Goal: Task Accomplishment & Management: Use online tool/utility

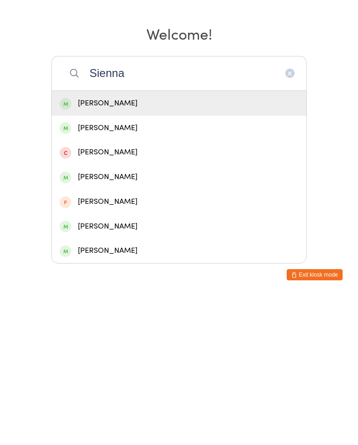
type input "Sienna"
click at [119, 271] on div "[PERSON_NAME]" at bounding box center [179, 277] width 239 height 13
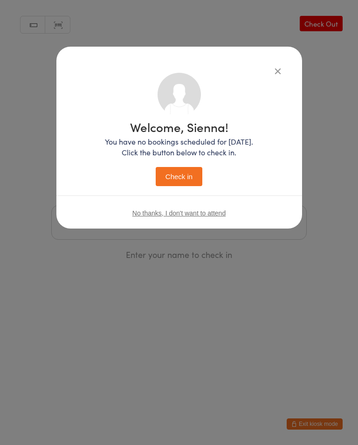
click at [188, 178] on button "Check in" at bounding box center [179, 176] width 47 height 19
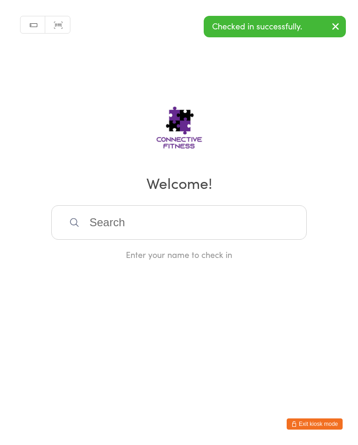
click at [192, 206] on div "Manual search Scanner input Check Out Welcome! Enter your name to check in" at bounding box center [179, 130] width 358 height 260
click at [239, 222] on input "search" at bounding box center [179, 222] width 256 height 35
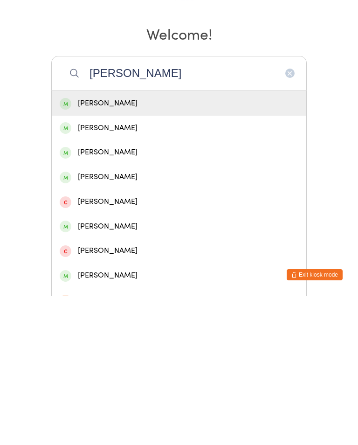
type input "[PERSON_NAME]"
click at [148, 240] on div "[PERSON_NAME]" at bounding box center [179, 252] width 255 height 25
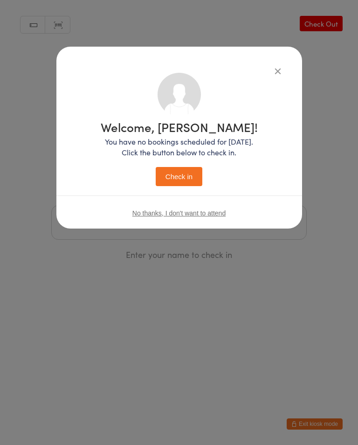
click at [184, 180] on button "Check in" at bounding box center [179, 176] width 47 height 19
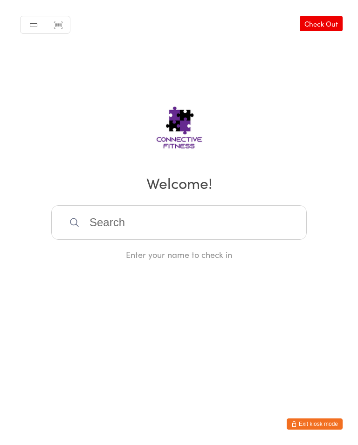
click at [323, 13] on div "Manual search Scanner input Check Out Welcome! Enter your name to check in" at bounding box center [179, 130] width 358 height 260
click at [336, 25] on link "Check Out" at bounding box center [321, 23] width 43 height 15
click at [136, 223] on input "search" at bounding box center [179, 222] width 256 height 35
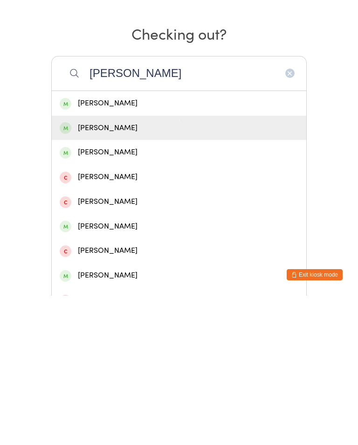
type input "[PERSON_NAME]"
click at [109, 271] on div "[PERSON_NAME]" at bounding box center [179, 277] width 239 height 13
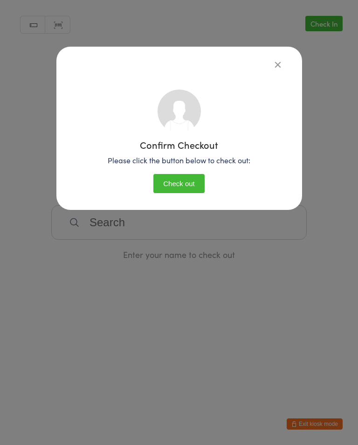
click at [191, 186] on button "Check out" at bounding box center [178, 183] width 51 height 19
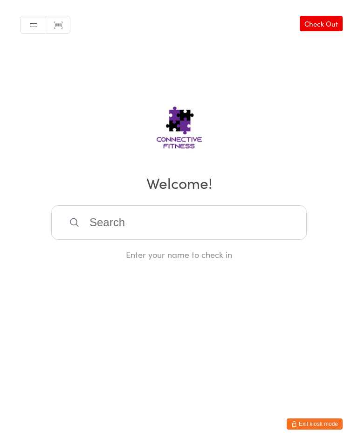
click at [252, 230] on input "search" at bounding box center [179, 222] width 256 height 35
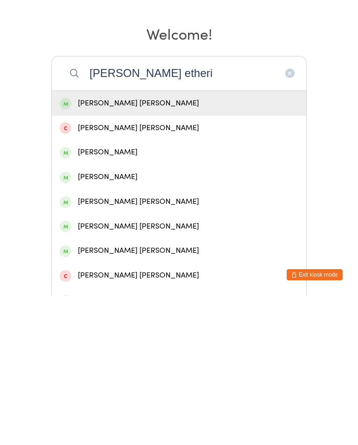
type input "[PERSON_NAME] etheri"
click at [241, 246] on div "[PERSON_NAME] [PERSON_NAME]" at bounding box center [179, 252] width 239 height 13
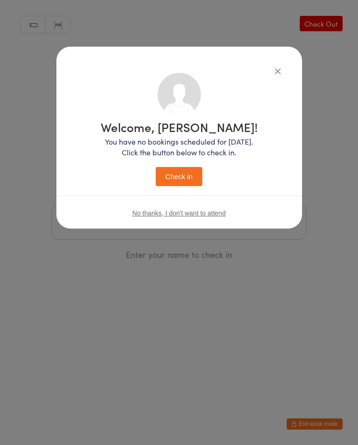
click at [187, 179] on button "Check in" at bounding box center [179, 176] width 47 height 19
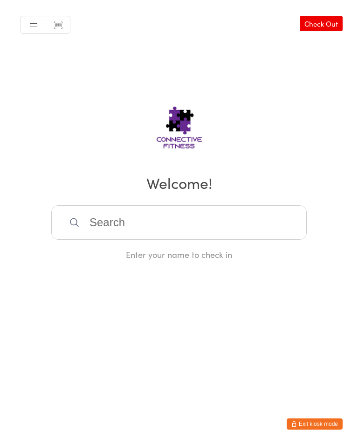
click at [213, 227] on input "search" at bounding box center [179, 222] width 256 height 35
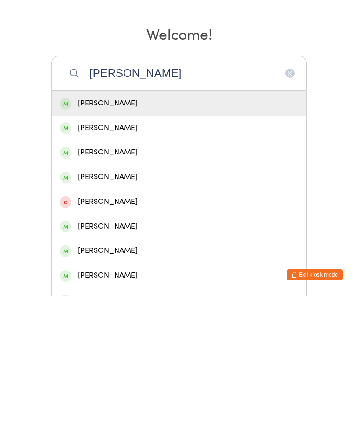
type input "[PERSON_NAME]"
click at [136, 246] on div "[PERSON_NAME]" at bounding box center [179, 252] width 239 height 13
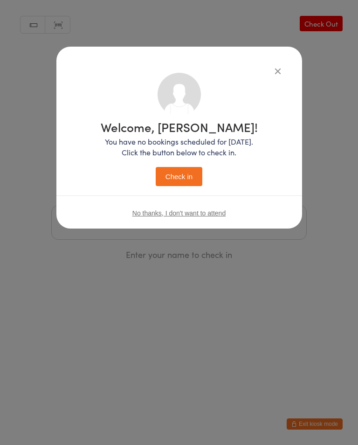
click at [186, 178] on button "Check in" at bounding box center [179, 176] width 47 height 19
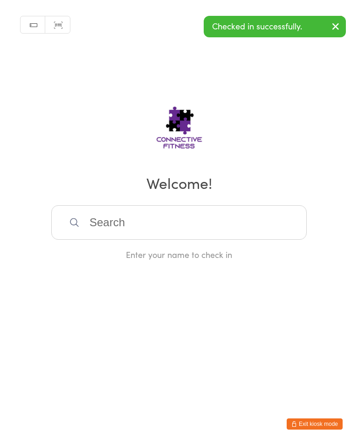
click at [204, 221] on input "search" at bounding box center [179, 222] width 256 height 35
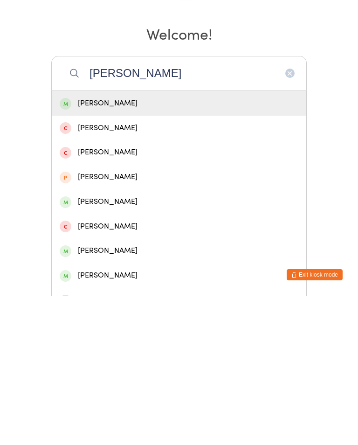
type input "[PERSON_NAME]"
click at [180, 246] on div "[PERSON_NAME]" at bounding box center [179, 252] width 239 height 13
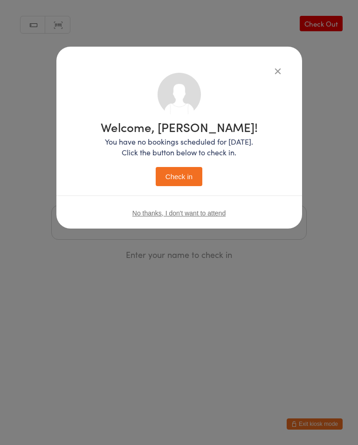
click at [177, 177] on button "Check in" at bounding box center [179, 176] width 47 height 19
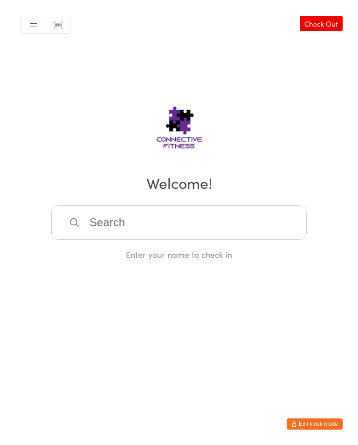
click at [166, 224] on input "search" at bounding box center [179, 222] width 256 height 35
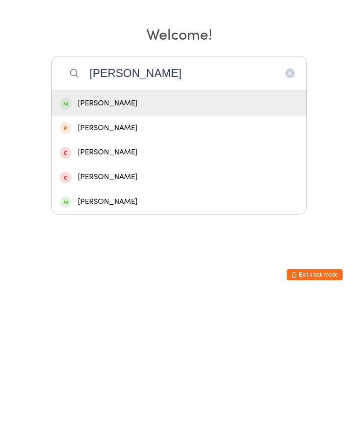
type input "[PERSON_NAME]"
click at [135, 246] on div "[PERSON_NAME]" at bounding box center [179, 252] width 239 height 13
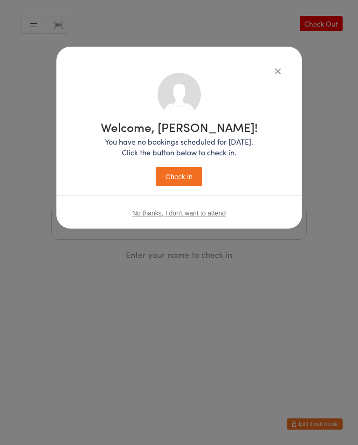
click at [190, 176] on button "Check in" at bounding box center [179, 176] width 47 height 19
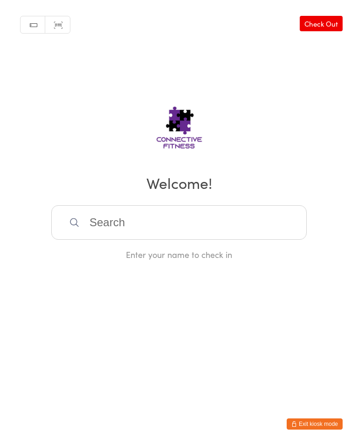
click at [124, 219] on input "search" at bounding box center [179, 222] width 256 height 35
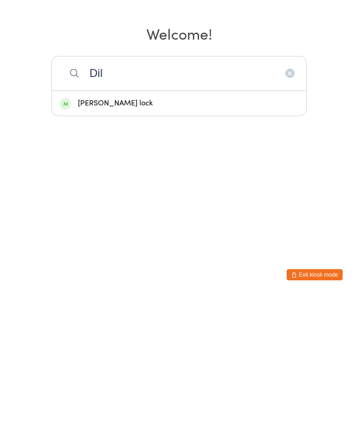
type input "Dil"
click at [164, 240] on div "[PERSON_NAME] lock" at bounding box center [179, 252] width 255 height 25
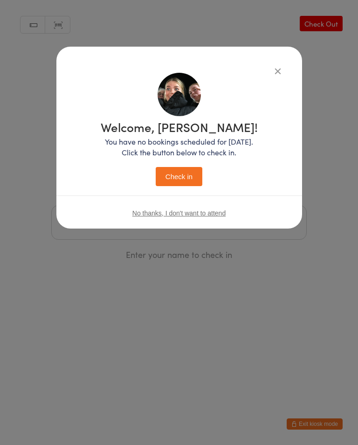
click at [187, 174] on button "Check in" at bounding box center [179, 176] width 47 height 19
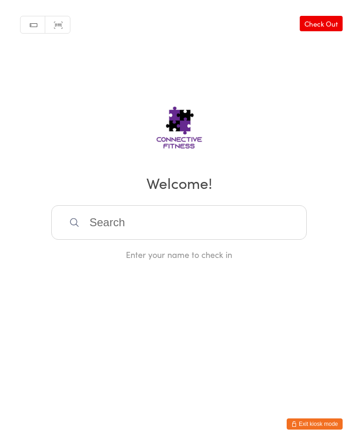
click at [93, 222] on input "search" at bounding box center [179, 222] width 256 height 35
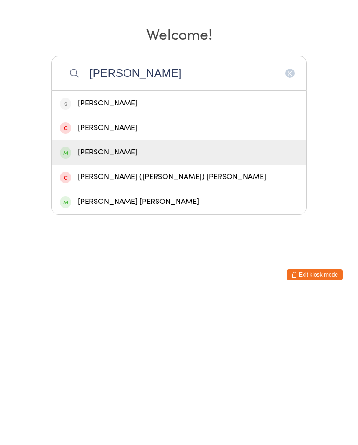
type input "[PERSON_NAME]"
click at [92, 295] on div "[PERSON_NAME]" at bounding box center [179, 301] width 239 height 13
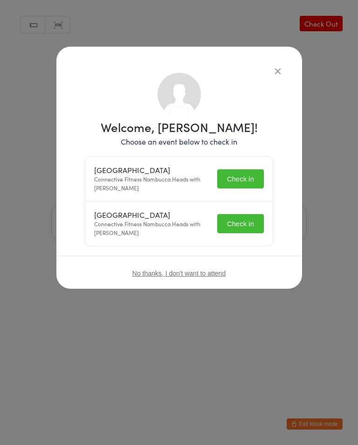
click at [249, 178] on button "Check in" at bounding box center [240, 178] width 47 height 19
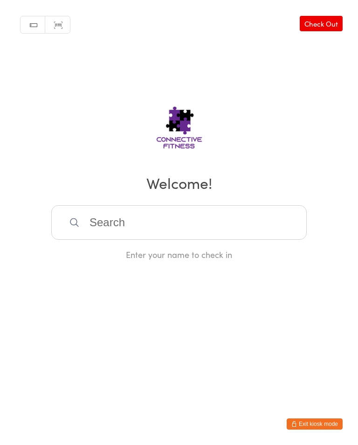
click at [180, 228] on input "search" at bounding box center [179, 222] width 256 height 35
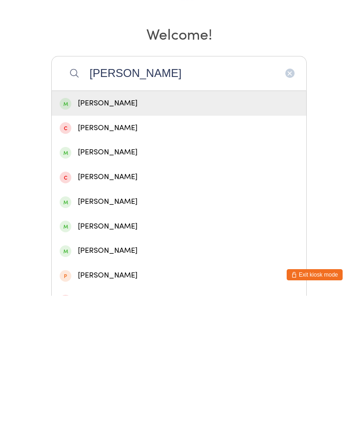
type input "[PERSON_NAME]"
click at [100, 295] on div "[PERSON_NAME]" at bounding box center [179, 301] width 239 height 13
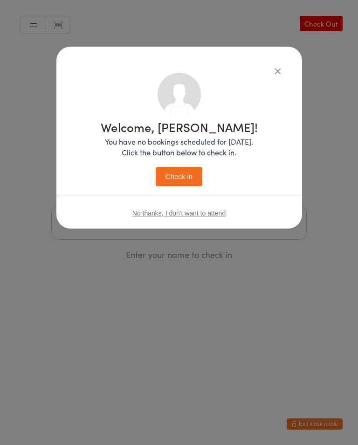
click at [176, 170] on button "Check in" at bounding box center [179, 176] width 47 height 19
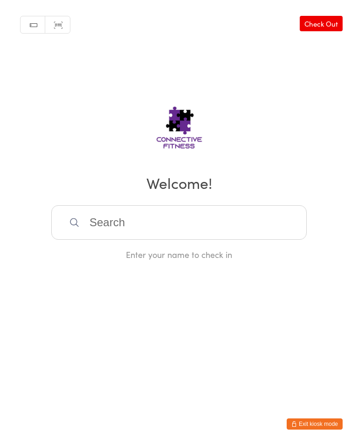
click at [190, 235] on input "search" at bounding box center [179, 222] width 256 height 35
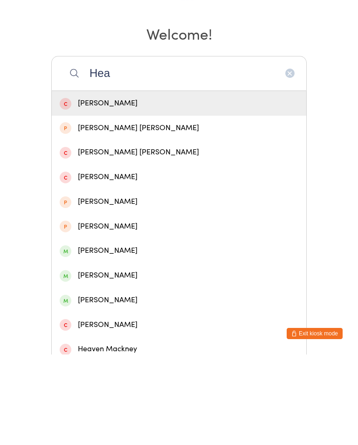
scroll to position [60, 0]
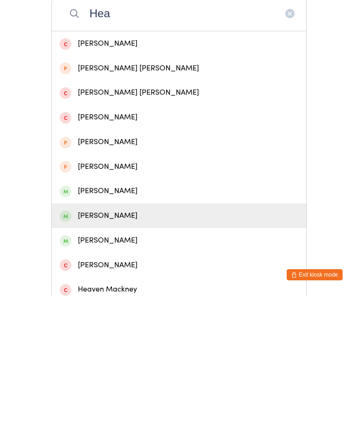
type input "Hea"
click at [118, 359] on div "[PERSON_NAME]" at bounding box center [179, 365] width 239 height 13
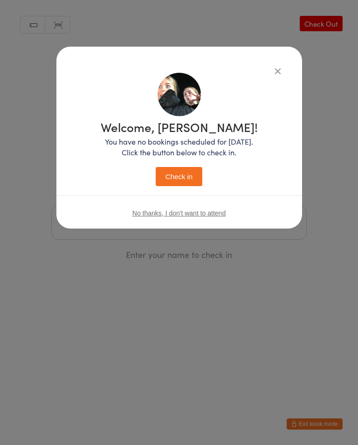
click at [194, 167] on button "Check in" at bounding box center [179, 176] width 47 height 19
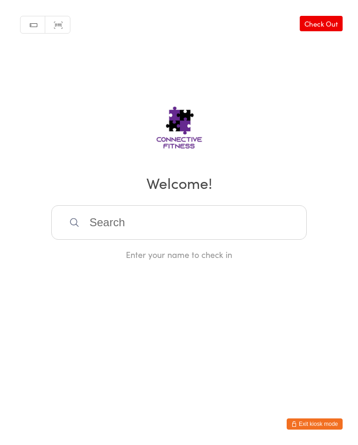
click at [209, 206] on div "Manual search Scanner input Check Out Welcome! Enter your name to check in" at bounding box center [179, 130] width 358 height 260
click at [138, 237] on input "search" at bounding box center [179, 222] width 256 height 35
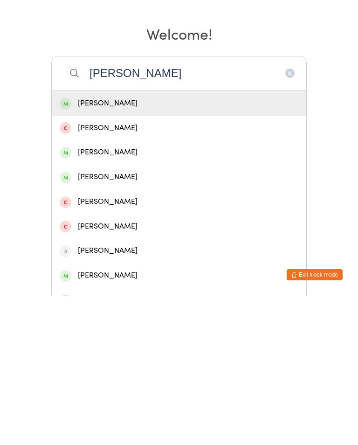
type input "[PERSON_NAME]"
click at [145, 246] on div "[PERSON_NAME]" at bounding box center [179, 252] width 239 height 13
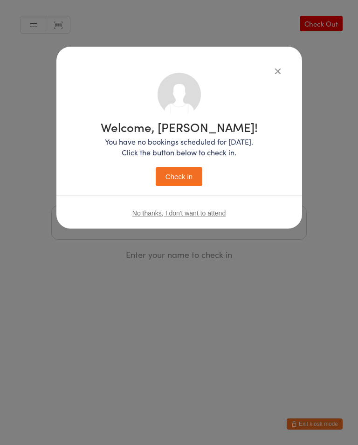
click at [190, 178] on button "Check in" at bounding box center [179, 176] width 47 height 19
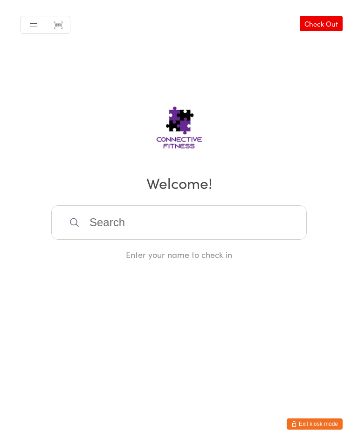
click at [107, 237] on input "search" at bounding box center [179, 222] width 256 height 35
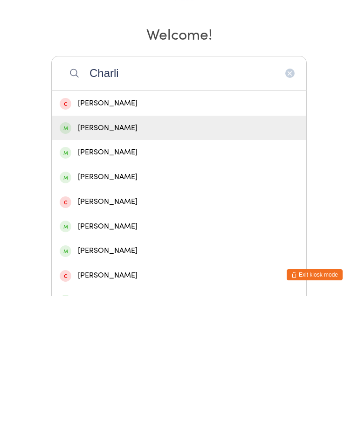
type input "Charli"
click at [124, 265] on div "[PERSON_NAME]" at bounding box center [179, 277] width 255 height 25
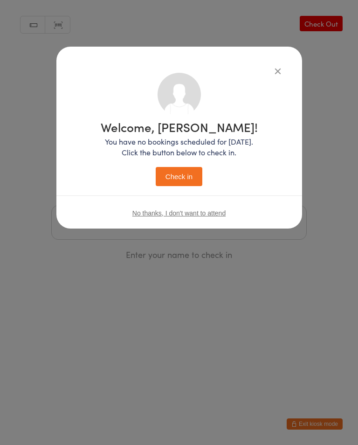
click at [191, 174] on button "Check in" at bounding box center [179, 176] width 47 height 19
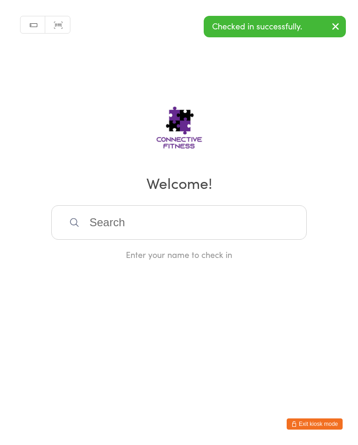
click at [134, 228] on input "search" at bounding box center [179, 222] width 256 height 35
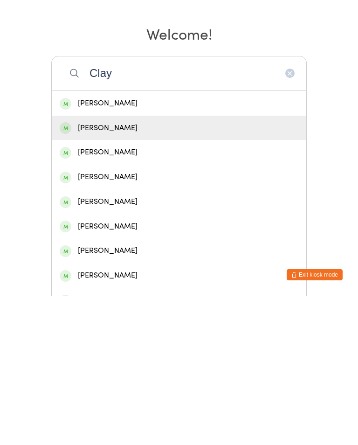
type input "Clay"
click at [119, 271] on div "[PERSON_NAME]" at bounding box center [179, 277] width 239 height 13
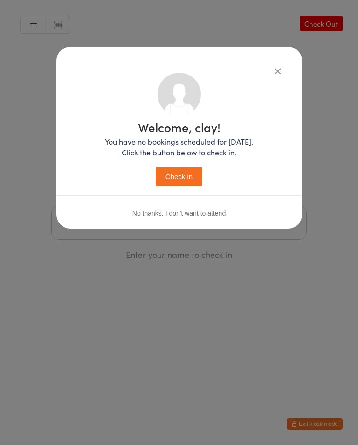
click at [183, 183] on button "Check in" at bounding box center [179, 176] width 47 height 19
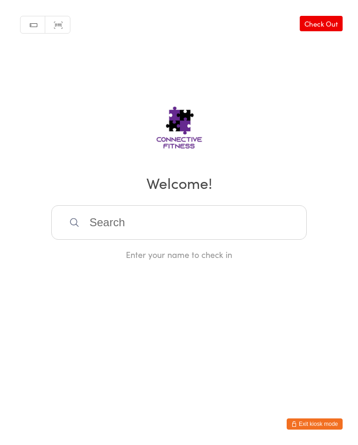
click at [244, 230] on input "search" at bounding box center [179, 222] width 256 height 35
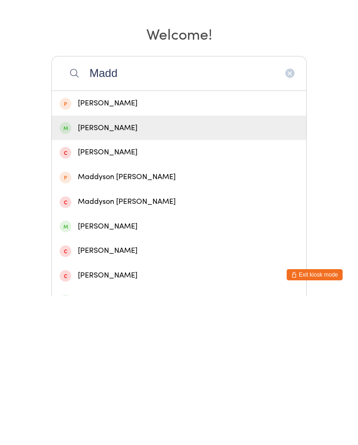
type input "Madd"
click at [179, 271] on div "[PERSON_NAME]" at bounding box center [179, 277] width 239 height 13
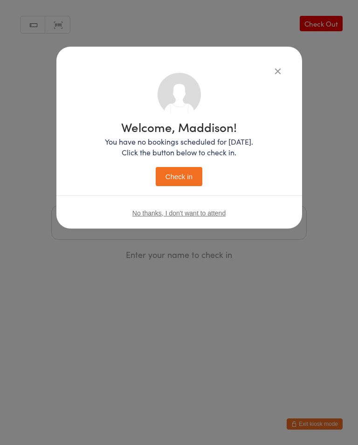
click at [186, 182] on button "Check in" at bounding box center [179, 176] width 47 height 19
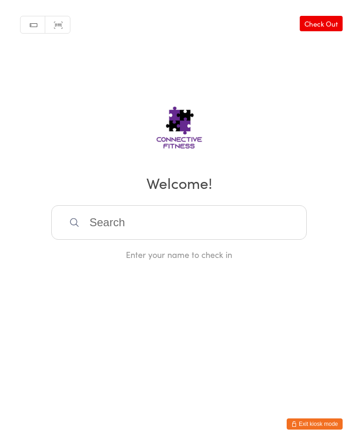
click at [115, 233] on input "search" at bounding box center [179, 222] width 256 height 35
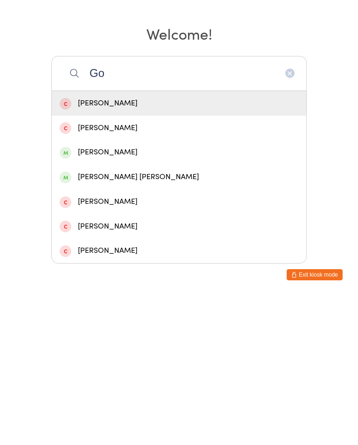
type input "G"
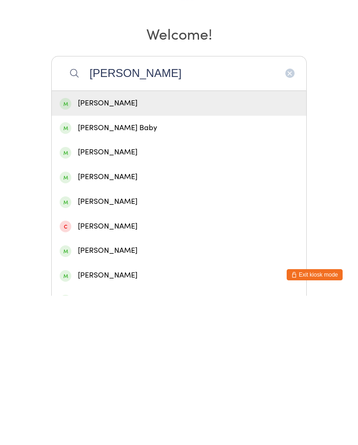
type input "[PERSON_NAME]"
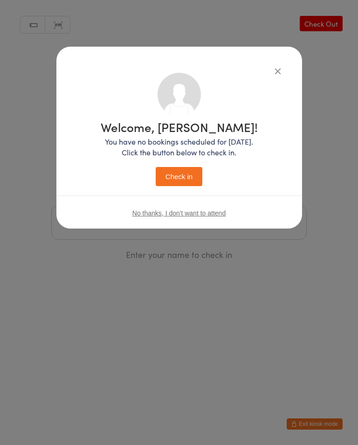
click at [199, 182] on button "Check in" at bounding box center [179, 176] width 47 height 19
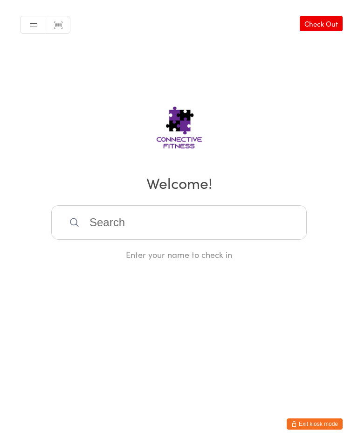
click at [120, 225] on input "search" at bounding box center [179, 222] width 256 height 35
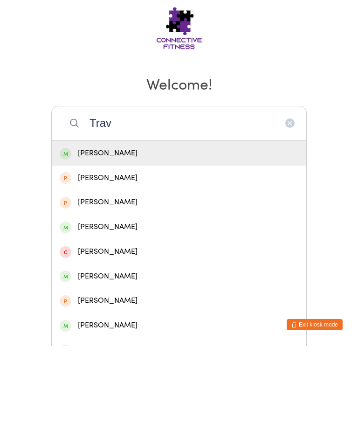
type input "Trav"
click at [97, 246] on div "[PERSON_NAME]" at bounding box center [179, 252] width 239 height 13
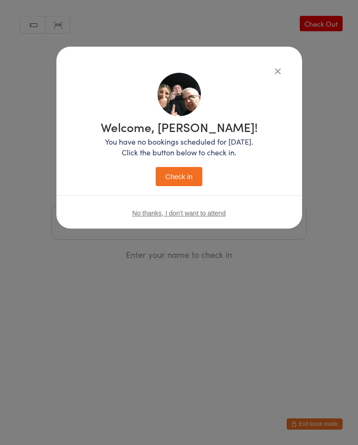
click at [180, 178] on button "Check in" at bounding box center [179, 176] width 47 height 19
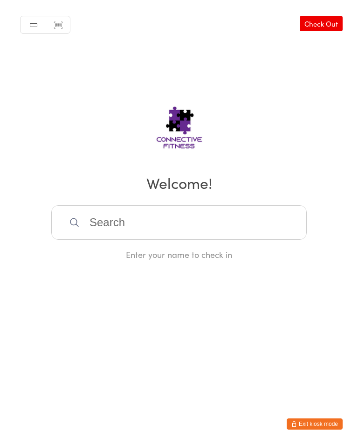
click at [188, 216] on input "search" at bounding box center [179, 222] width 256 height 35
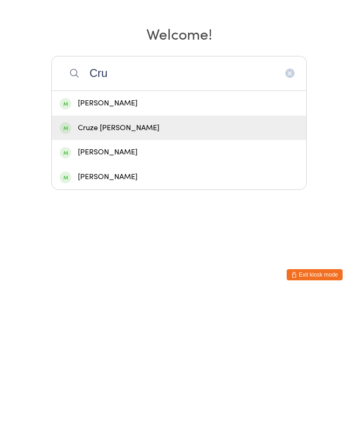
type input "Cru"
click at [117, 271] on div "Cruze [PERSON_NAME]" at bounding box center [179, 277] width 239 height 13
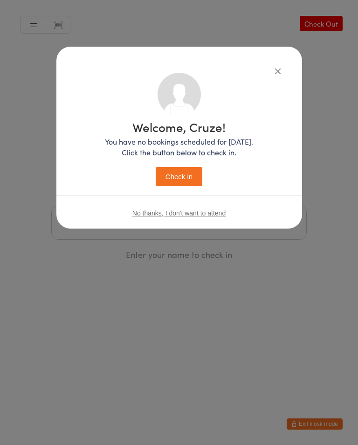
click at [188, 168] on button "Check in" at bounding box center [179, 176] width 47 height 19
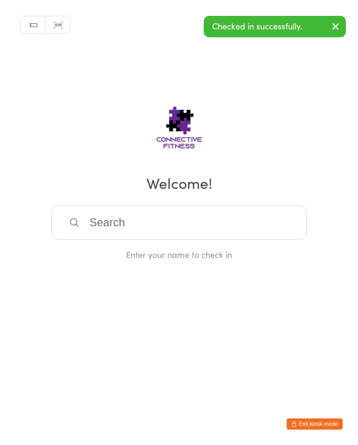
click at [226, 225] on input "search" at bounding box center [179, 222] width 256 height 35
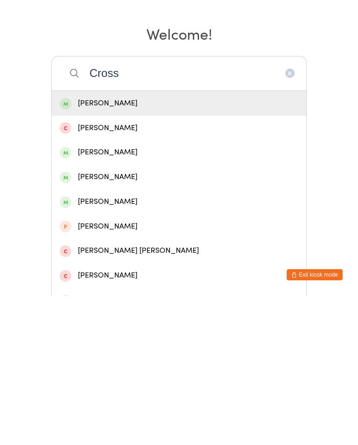
type input "Cross"
click at [218, 295] on div "[PERSON_NAME]" at bounding box center [179, 301] width 239 height 13
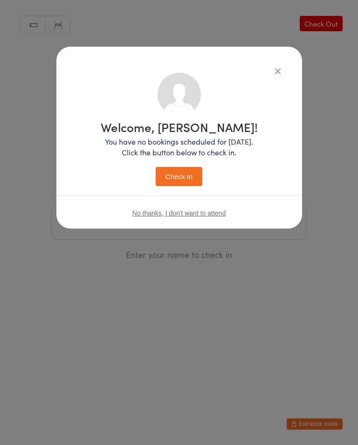
click at [199, 173] on button "Check in" at bounding box center [179, 176] width 47 height 19
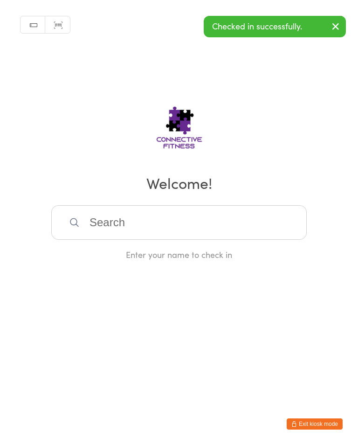
click at [335, 22] on icon "button" at bounding box center [335, 27] width 11 height 12
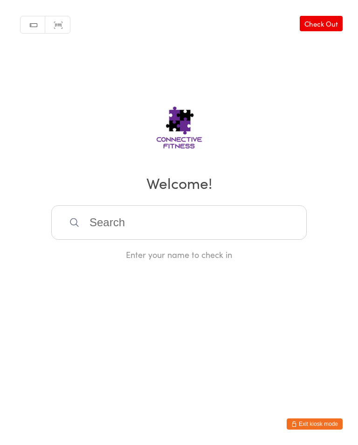
click at [244, 214] on input "search" at bounding box center [179, 222] width 256 height 35
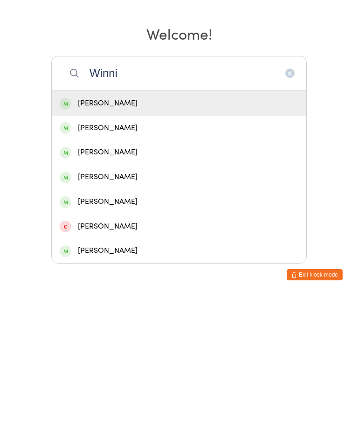
type input "Winni"
click at [125, 246] on div "[PERSON_NAME]" at bounding box center [179, 252] width 239 height 13
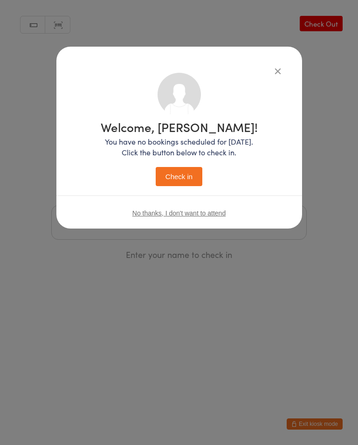
click at [180, 176] on button "Check in" at bounding box center [179, 176] width 47 height 19
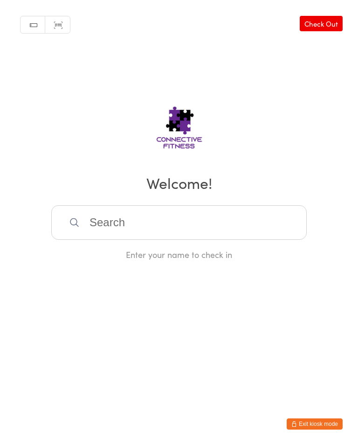
click at [207, 233] on input "search" at bounding box center [179, 222] width 256 height 35
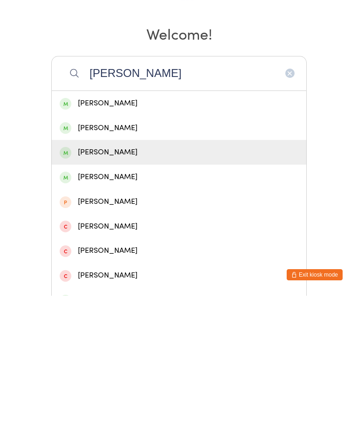
type input "[PERSON_NAME]"
click at [135, 295] on div "[PERSON_NAME]" at bounding box center [179, 301] width 239 height 13
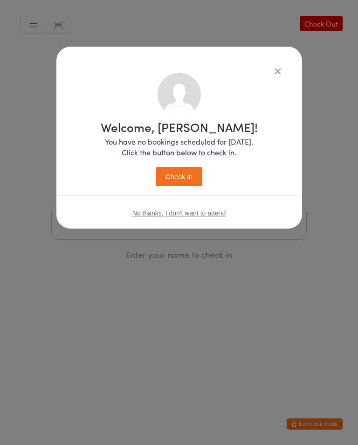
click at [192, 180] on button "Check in" at bounding box center [179, 176] width 47 height 19
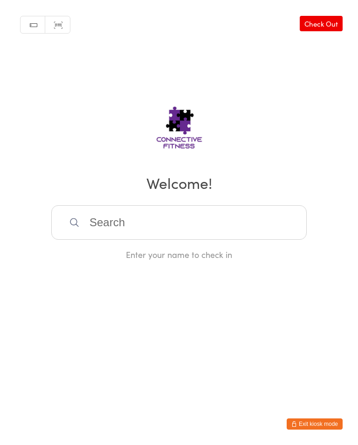
click at [152, 220] on input "search" at bounding box center [179, 222] width 256 height 35
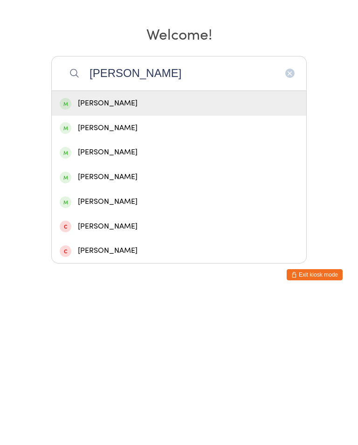
type input "[PERSON_NAME]"
click at [156, 246] on div "[PERSON_NAME]" at bounding box center [179, 252] width 239 height 13
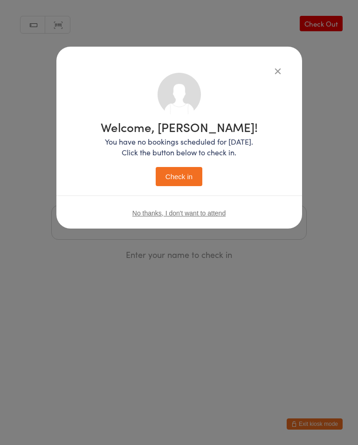
click at [187, 184] on button "Check in" at bounding box center [179, 176] width 47 height 19
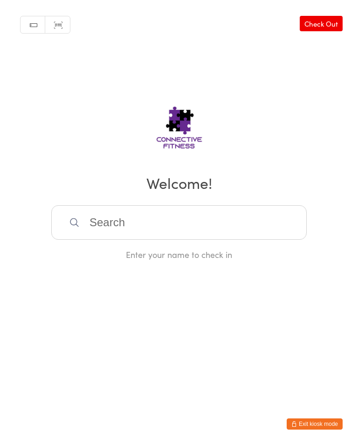
click at [132, 223] on input "search" at bounding box center [179, 222] width 256 height 35
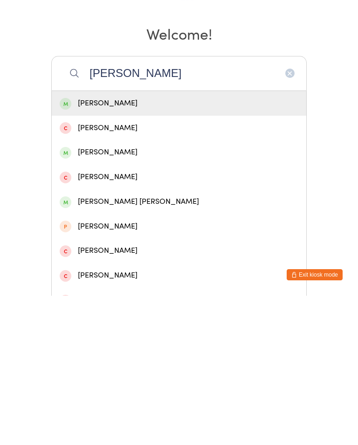
type input "[PERSON_NAME]"
click at [144, 295] on div "[PERSON_NAME]" at bounding box center [179, 301] width 239 height 13
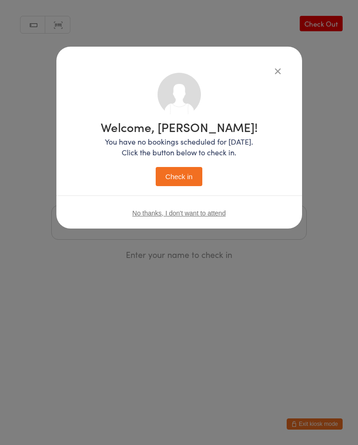
click at [179, 176] on button "Check in" at bounding box center [179, 176] width 47 height 19
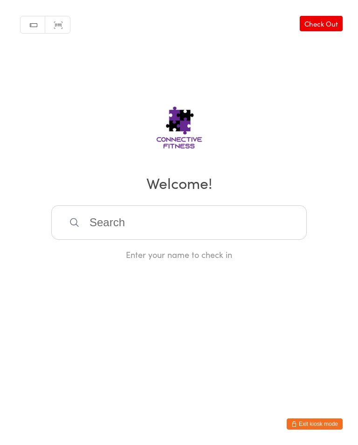
click at [246, 229] on input "search" at bounding box center [179, 222] width 256 height 35
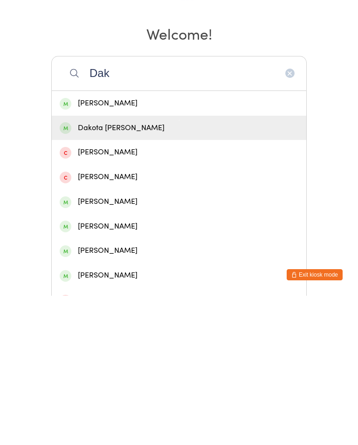
type input "Dak"
click at [123, 271] on div "Dakota [PERSON_NAME]" at bounding box center [179, 277] width 239 height 13
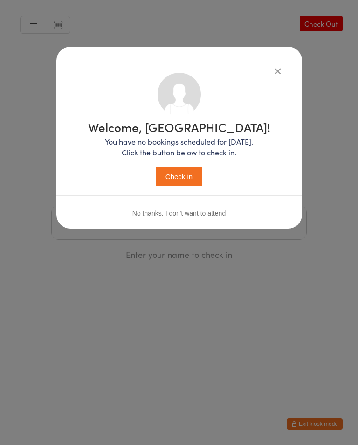
click at [181, 176] on button "Check in" at bounding box center [179, 176] width 47 height 19
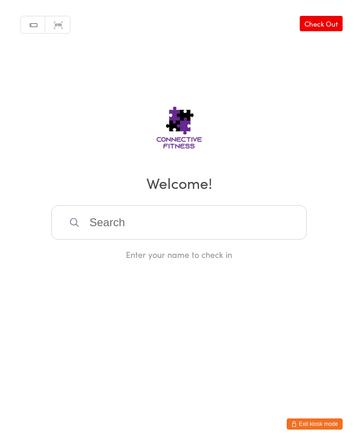
click at [324, 17] on link "Check Out" at bounding box center [321, 23] width 43 height 15
click at [244, 221] on input "search" at bounding box center [179, 222] width 256 height 35
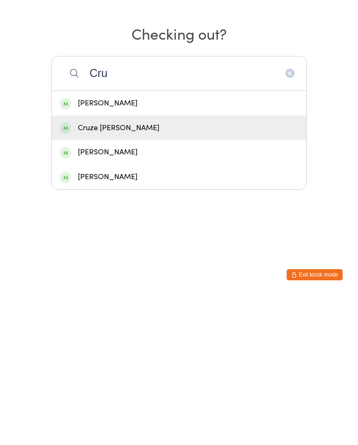
type input "Cru"
click at [91, 265] on div "Cruze [PERSON_NAME]" at bounding box center [179, 277] width 255 height 25
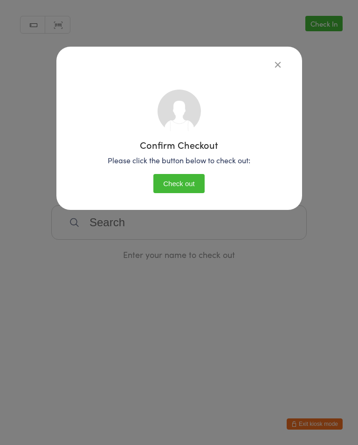
click at [179, 180] on button "Check out" at bounding box center [178, 183] width 51 height 19
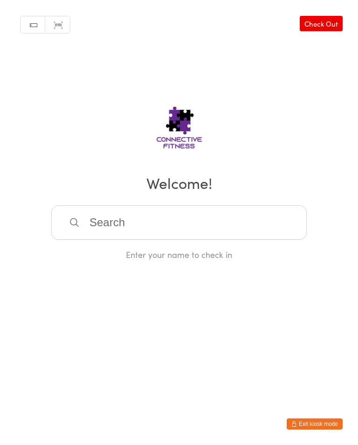
click at [244, 224] on input "search" at bounding box center [179, 222] width 256 height 35
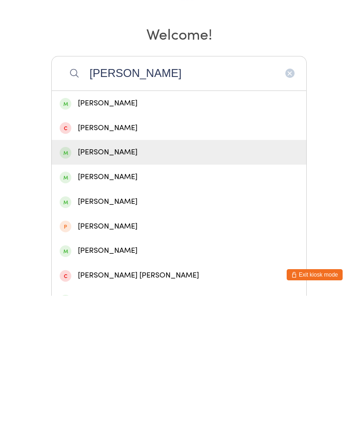
type input "[PERSON_NAME]"
click at [163, 295] on div "[PERSON_NAME]" at bounding box center [179, 301] width 239 height 13
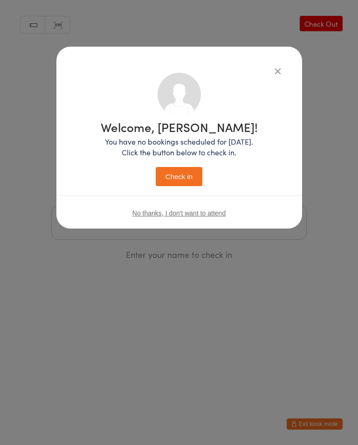
click at [179, 183] on button "Check in" at bounding box center [179, 176] width 47 height 19
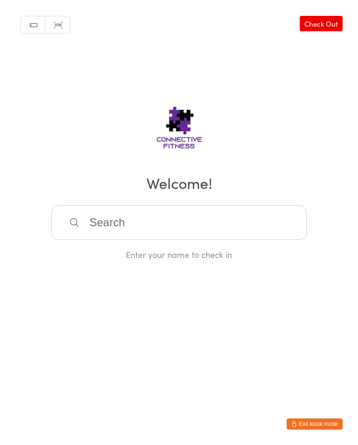
click at [323, 18] on link "Check Out" at bounding box center [321, 23] width 43 height 15
click at [116, 229] on input "search" at bounding box center [179, 222] width 256 height 35
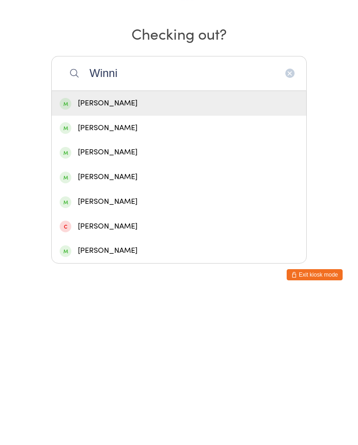
type input "Winni"
click at [87, 240] on div "[PERSON_NAME]" at bounding box center [179, 252] width 255 height 25
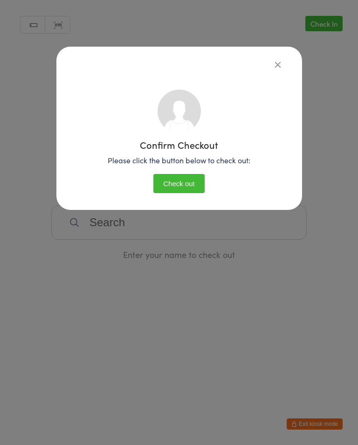
click at [182, 176] on button "Check out" at bounding box center [178, 183] width 51 height 19
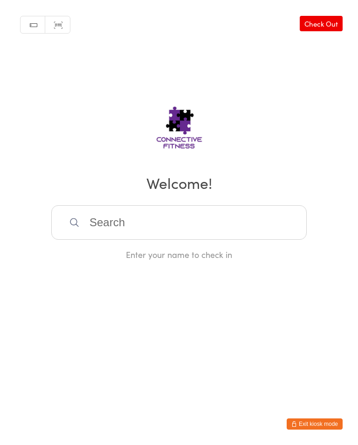
click at [138, 229] on input "search" at bounding box center [179, 222] width 256 height 35
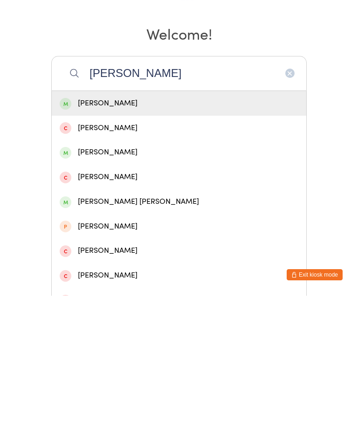
type input "[PERSON_NAME]"
click at [82, 295] on div "[PERSON_NAME]" at bounding box center [179, 301] width 239 height 13
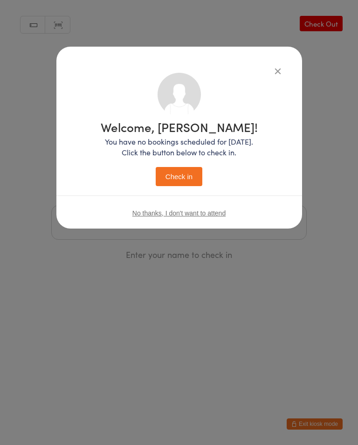
click at [324, 70] on div "Welcome, [PERSON_NAME]! You have no bookings scheduled for [DATE]. Click the bu…" at bounding box center [179, 222] width 358 height 445
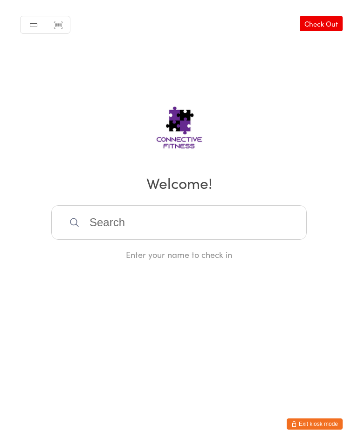
click at [319, 24] on link "Check Out" at bounding box center [321, 23] width 43 height 15
click at [153, 222] on input "search" at bounding box center [179, 222] width 256 height 35
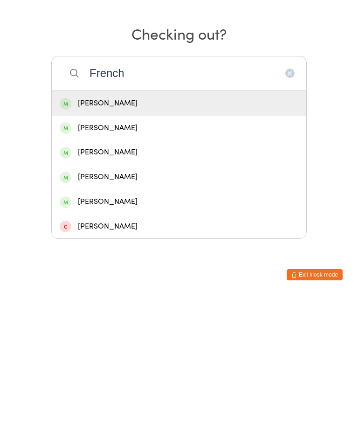
type input "French"
click at [139, 246] on div "[PERSON_NAME]" at bounding box center [179, 252] width 239 height 13
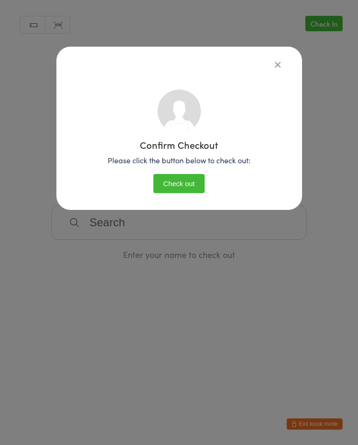
click at [279, 59] on button "button" at bounding box center [277, 64] width 11 height 11
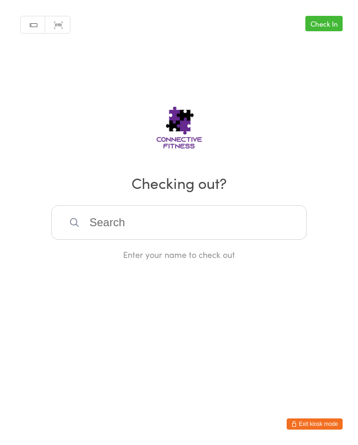
click at [325, 24] on link "Check In" at bounding box center [324, 23] width 37 height 15
click at [223, 224] on input "search" at bounding box center [179, 222] width 256 height 35
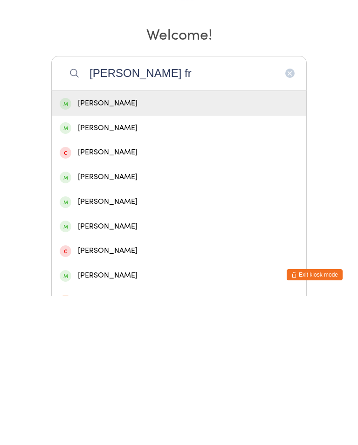
type input "[PERSON_NAME] fr"
click at [129, 246] on div "[PERSON_NAME]" at bounding box center [179, 252] width 239 height 13
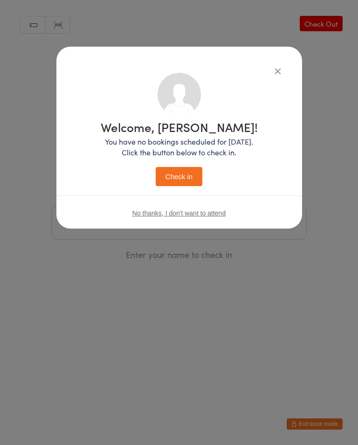
click at [184, 178] on button "Check in" at bounding box center [179, 176] width 47 height 19
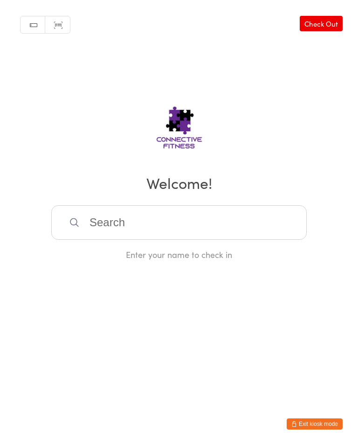
click at [240, 216] on input "search" at bounding box center [179, 222] width 256 height 35
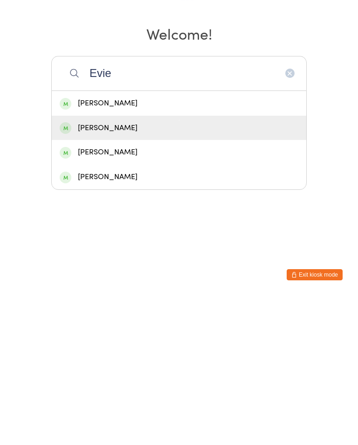
type input "Evie"
click at [126, 271] on div "[PERSON_NAME]" at bounding box center [179, 277] width 239 height 13
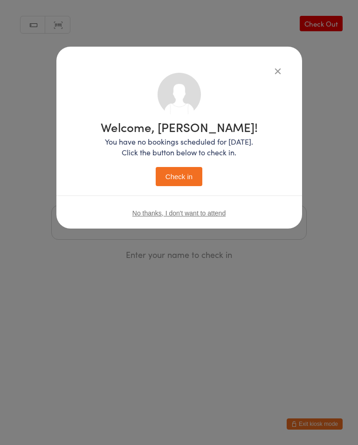
click at [179, 173] on button "Check in" at bounding box center [179, 176] width 47 height 19
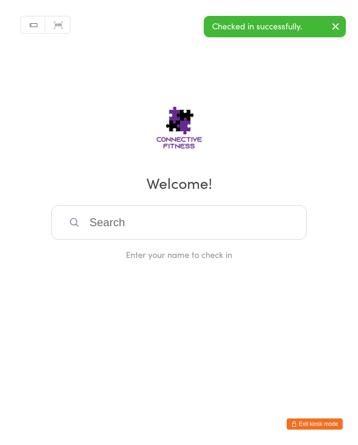
click at [191, 229] on input "search" at bounding box center [179, 222] width 256 height 35
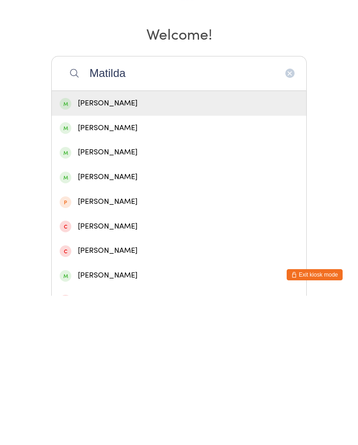
type input "Matilda"
click at [184, 271] on div "[PERSON_NAME]" at bounding box center [179, 277] width 239 height 13
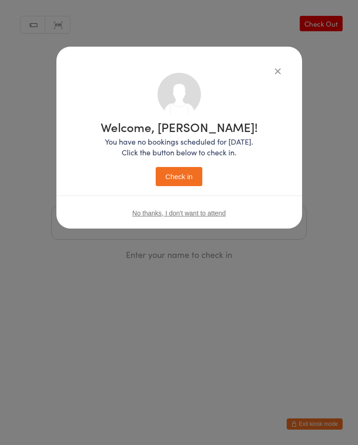
click at [179, 181] on button "Check in" at bounding box center [179, 176] width 47 height 19
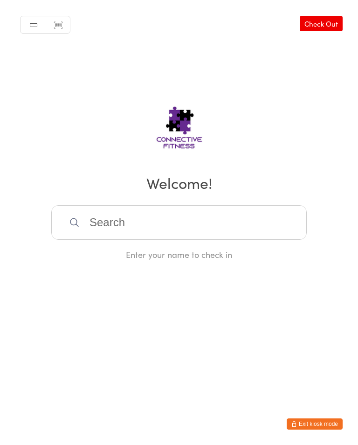
click at [200, 228] on input "search" at bounding box center [179, 222] width 256 height 35
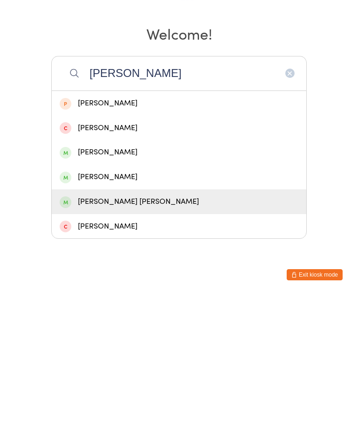
type input "[PERSON_NAME]"
click at [114, 339] on div "[PERSON_NAME] [PERSON_NAME]" at bounding box center [179, 351] width 255 height 25
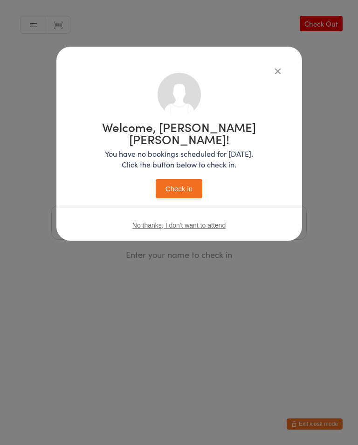
click at [277, 71] on icon "button" at bounding box center [278, 71] width 10 height 10
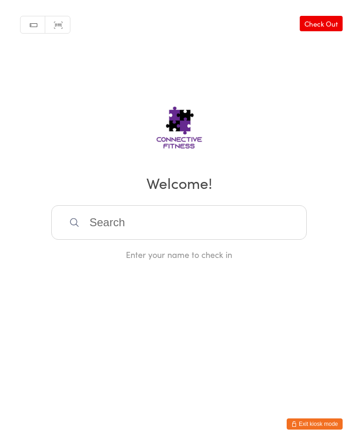
click at [215, 216] on input "search" at bounding box center [179, 222] width 256 height 35
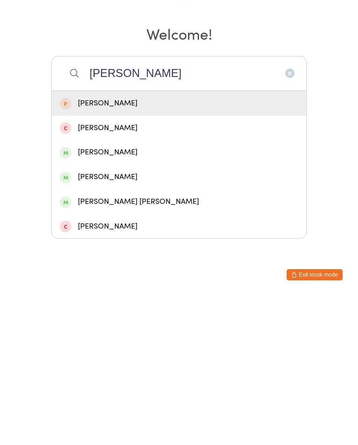
type input "[PERSON_NAME]"
click at [107, 320] on div "[PERSON_NAME]" at bounding box center [179, 326] width 239 height 13
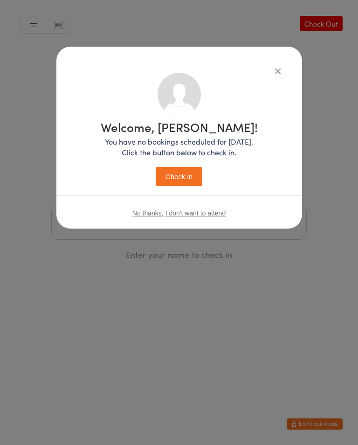
click at [187, 178] on button "Check in" at bounding box center [179, 176] width 47 height 19
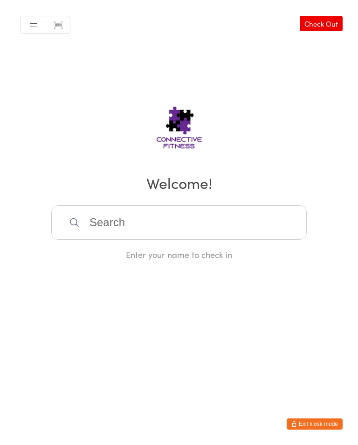
click at [207, 216] on input "search" at bounding box center [179, 222] width 256 height 35
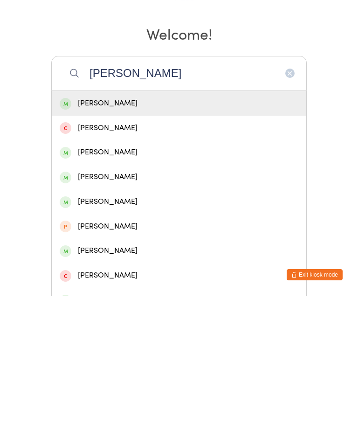
type input "[PERSON_NAME]"
click at [164, 246] on div "[PERSON_NAME]" at bounding box center [179, 252] width 239 height 13
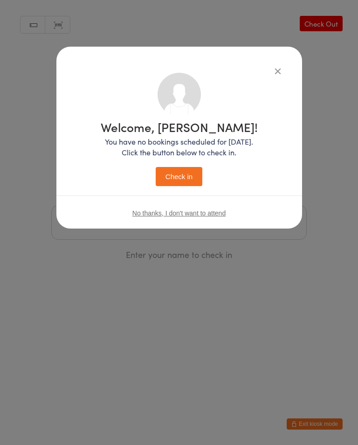
click at [189, 170] on button "Check in" at bounding box center [179, 176] width 47 height 19
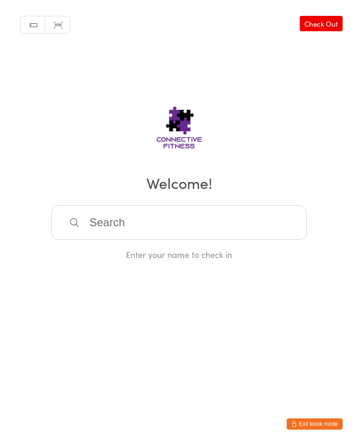
click at [185, 220] on input "search" at bounding box center [179, 222] width 256 height 35
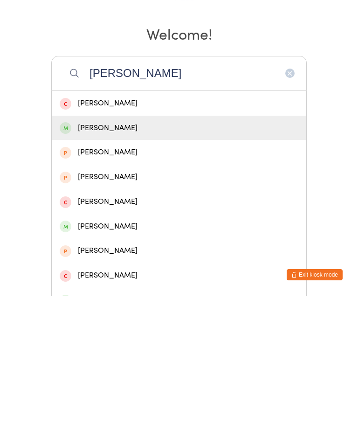
type input "[PERSON_NAME]"
click at [164, 271] on div "[PERSON_NAME]" at bounding box center [179, 277] width 239 height 13
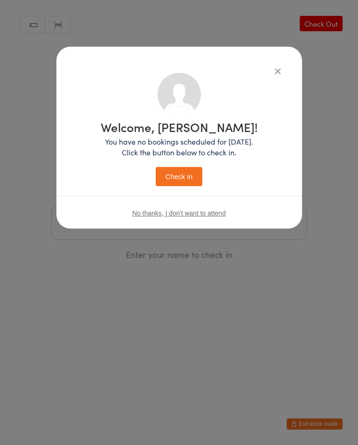
click at [187, 177] on button "Check in" at bounding box center [179, 176] width 47 height 19
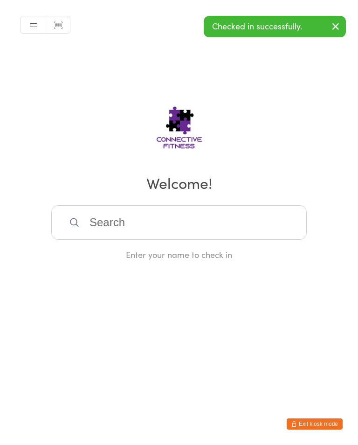
click at [217, 217] on input "search" at bounding box center [179, 222] width 256 height 35
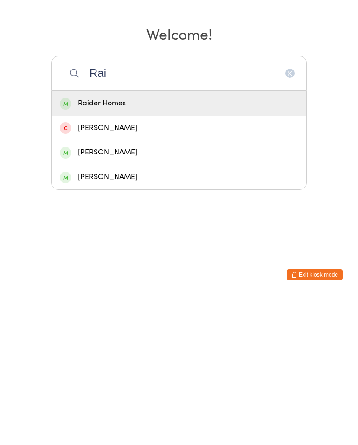
type input "Rai"
click at [105, 246] on div "Raider Homes" at bounding box center [179, 252] width 239 height 13
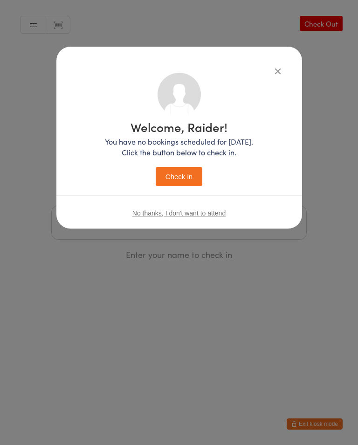
click at [180, 174] on button "Check in" at bounding box center [179, 176] width 47 height 19
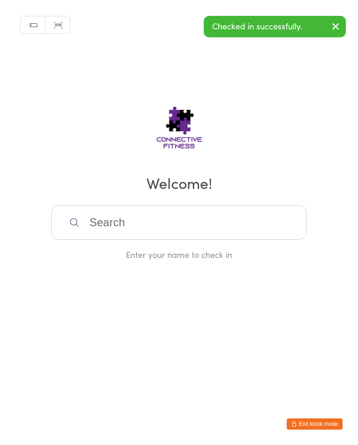
click at [157, 216] on input "search" at bounding box center [179, 222] width 256 height 35
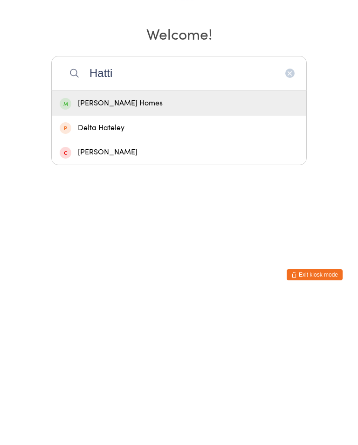
type input "Hatti"
click at [116, 246] on div "[PERSON_NAME] Homes" at bounding box center [179, 252] width 239 height 13
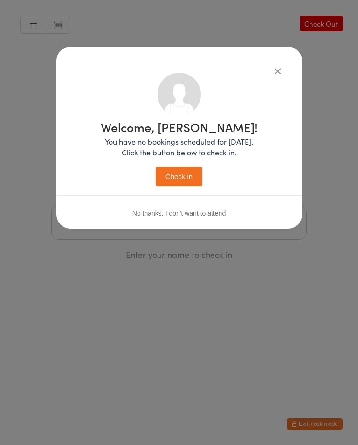
click at [185, 174] on button "Check in" at bounding box center [179, 176] width 47 height 19
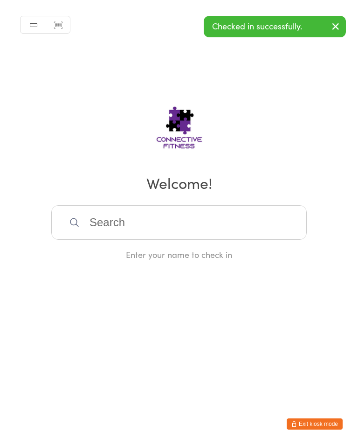
click at [237, 218] on input "search" at bounding box center [179, 222] width 256 height 35
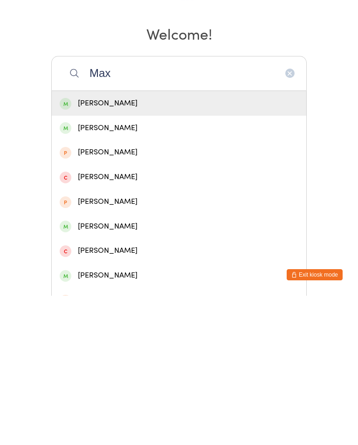
click at [281, 205] on input "Max" at bounding box center [179, 222] width 256 height 35
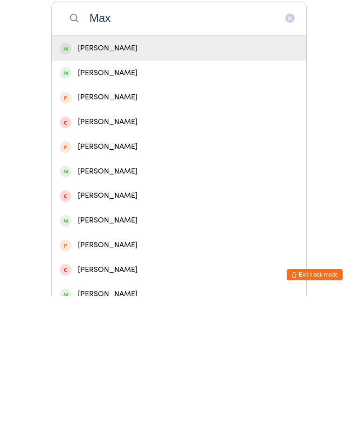
scroll to position [60, 0]
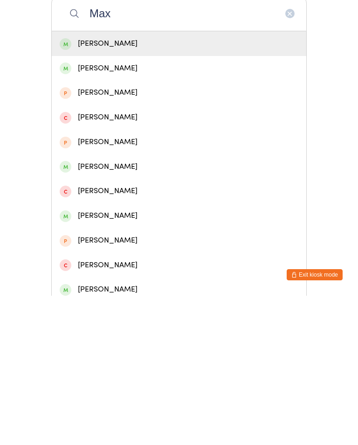
type input "Max"
click at [293, 159] on icon "button" at bounding box center [289, 162] width 7 height 7
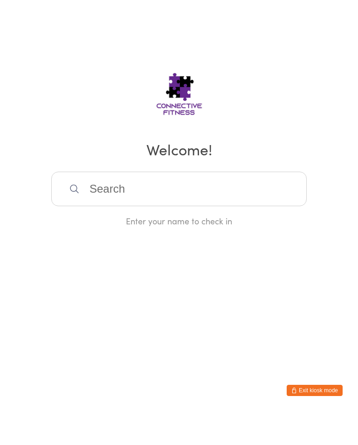
click at [325, 90] on div "Manual search Scanner input Check Out Welcome! Enter your name to check in" at bounding box center [179, 130] width 358 height 260
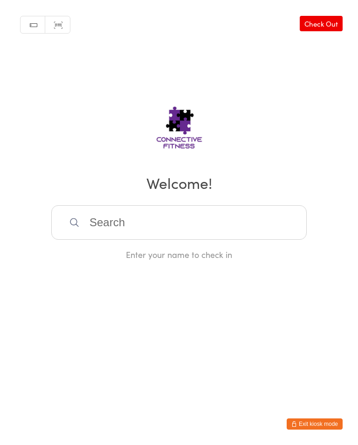
click at [213, 226] on input "search" at bounding box center [179, 222] width 256 height 35
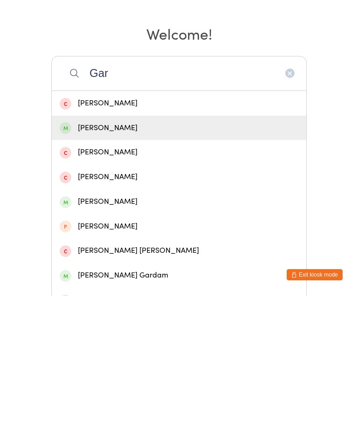
type input "Gar"
click at [117, 265] on div "[PERSON_NAME]" at bounding box center [179, 277] width 255 height 25
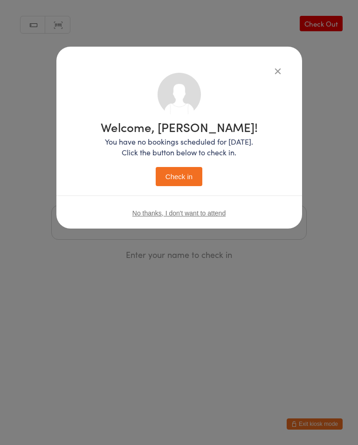
click at [198, 177] on button "Check in" at bounding box center [179, 176] width 47 height 19
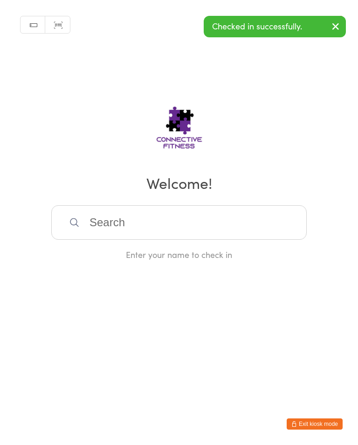
click at [184, 217] on input "search" at bounding box center [179, 222] width 256 height 35
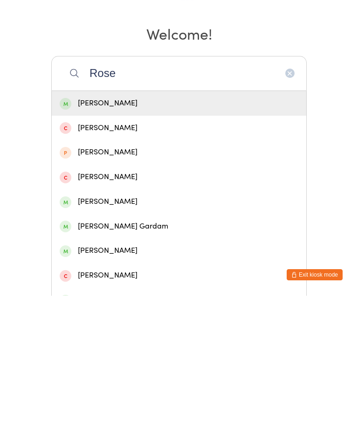
type input "Rose"
click at [215, 246] on div "[PERSON_NAME]" at bounding box center [179, 252] width 239 height 13
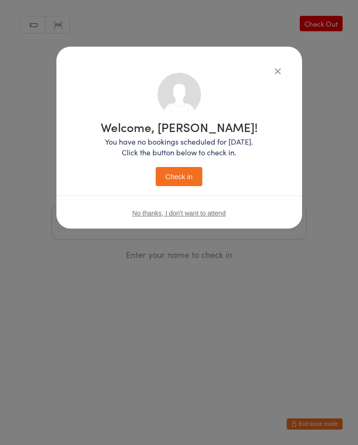
click at [195, 180] on button "Check in" at bounding box center [179, 176] width 47 height 19
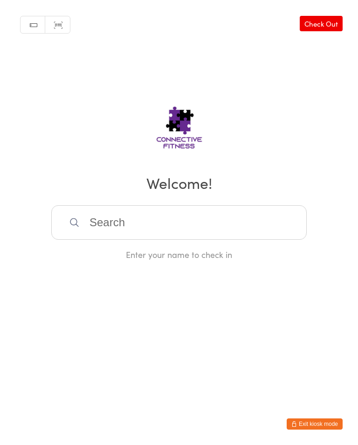
click at [160, 224] on input "search" at bounding box center [179, 222] width 256 height 35
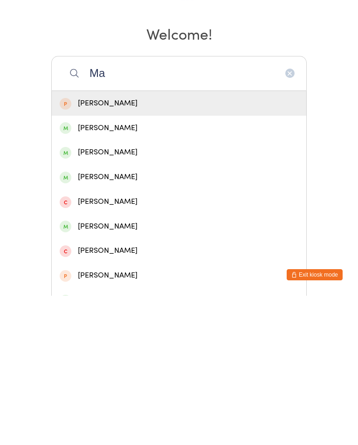
type input "M"
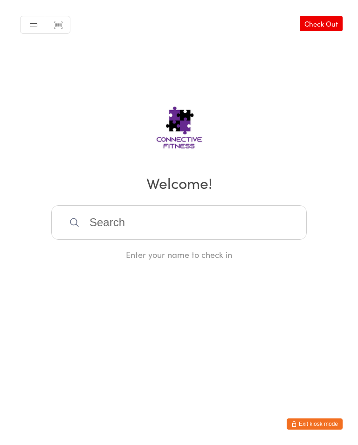
click at [322, 22] on link "Check Out" at bounding box center [321, 23] width 43 height 15
click at [160, 223] on input "search" at bounding box center [179, 222] width 256 height 35
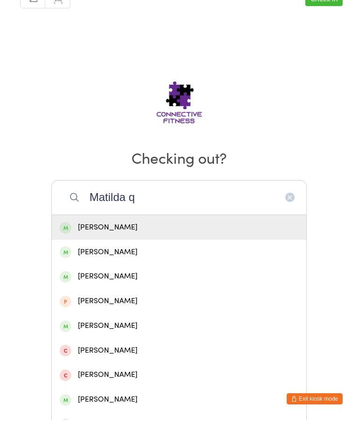
type input "Matilda q"
click at [140, 246] on div "[PERSON_NAME]" at bounding box center [179, 252] width 239 height 13
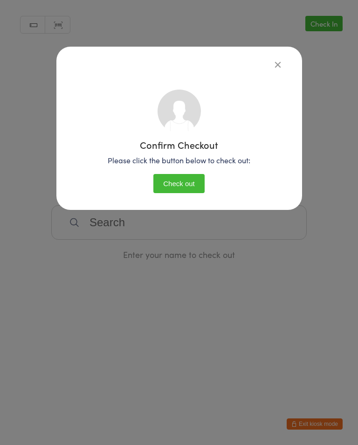
click at [187, 193] on button "Check out" at bounding box center [178, 183] width 51 height 19
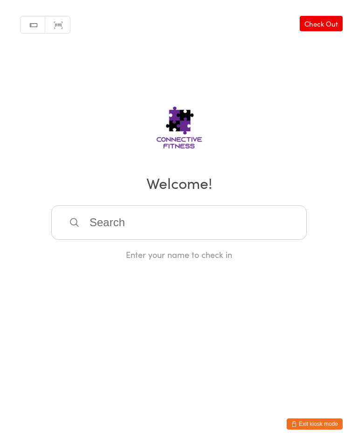
click at [322, 22] on link "Check Out" at bounding box center [321, 23] width 43 height 15
click at [152, 221] on input "search" at bounding box center [179, 222] width 256 height 35
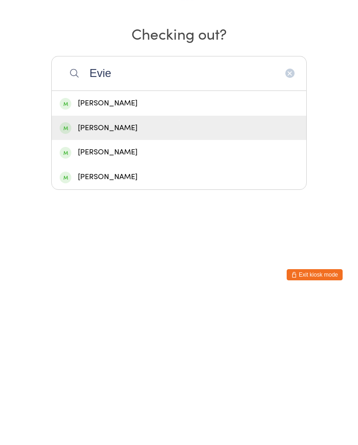
type input "Evie"
click at [127, 271] on div "[PERSON_NAME]" at bounding box center [179, 277] width 239 height 13
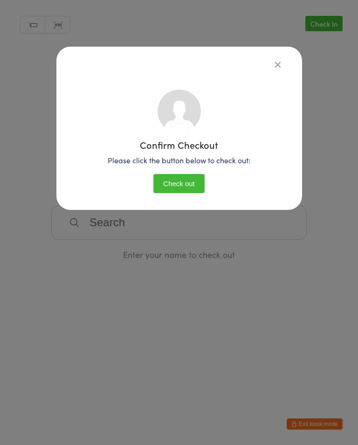
click at [188, 177] on button "Check out" at bounding box center [178, 183] width 51 height 19
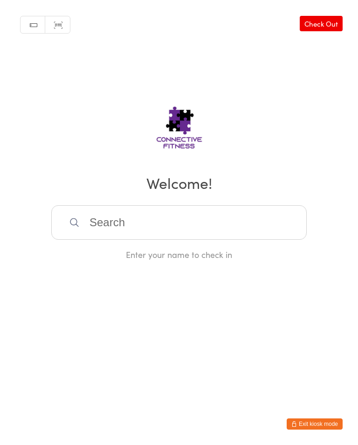
click at [331, 16] on link "Check Out" at bounding box center [321, 23] width 43 height 15
click at [313, 20] on link "Check In" at bounding box center [324, 23] width 37 height 15
click at [340, 21] on link "Check Out" at bounding box center [321, 23] width 43 height 15
click at [208, 222] on input "search" at bounding box center [179, 222] width 256 height 35
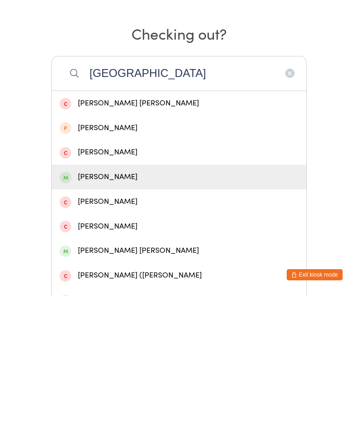
type input "[GEOGRAPHIC_DATA]"
click at [194, 320] on div "[PERSON_NAME]" at bounding box center [179, 326] width 239 height 13
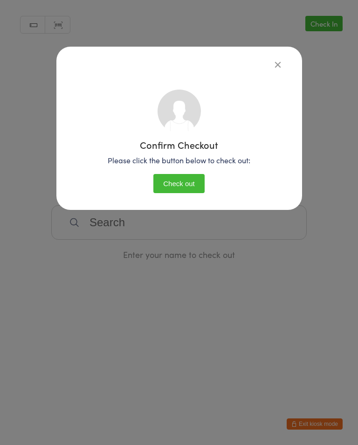
click at [184, 189] on button "Check out" at bounding box center [178, 183] width 51 height 19
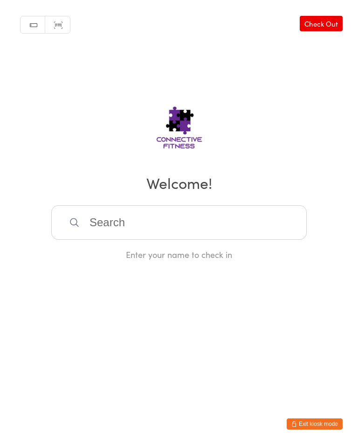
click at [149, 220] on input "search" at bounding box center [179, 222] width 256 height 35
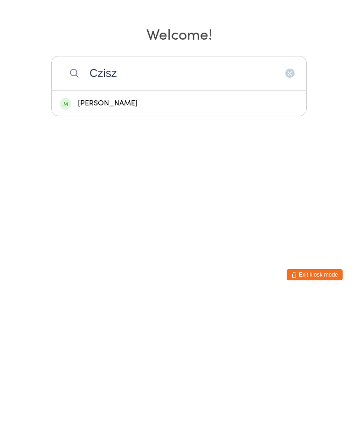
type input "Czisz"
click at [153, 246] on div "[PERSON_NAME]" at bounding box center [179, 252] width 239 height 13
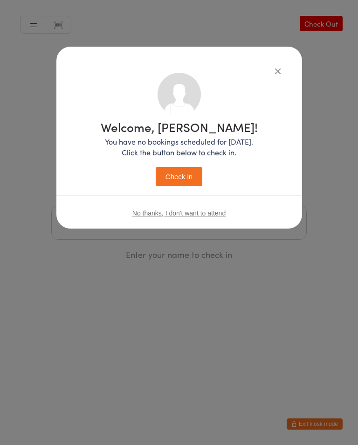
click at [188, 180] on button "Check in" at bounding box center [179, 176] width 47 height 19
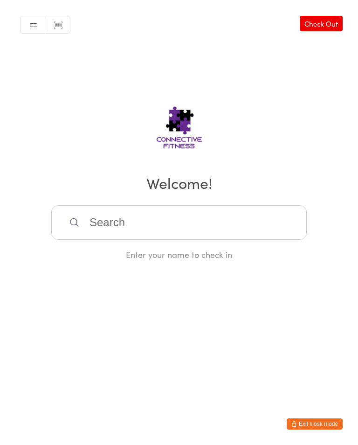
click at [216, 237] on input "search" at bounding box center [179, 222] width 256 height 35
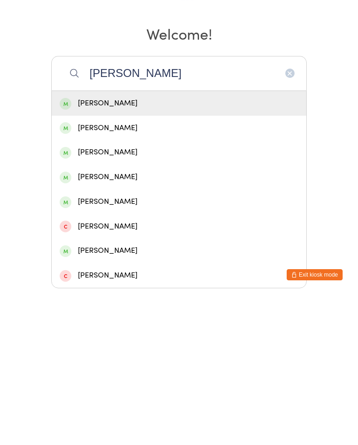
type input "[PERSON_NAME]"
click at [186, 246] on div "[PERSON_NAME]" at bounding box center [179, 252] width 239 height 13
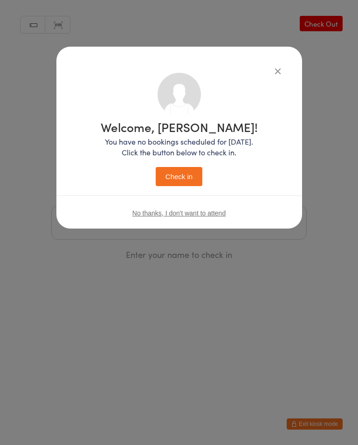
click at [183, 186] on button "Check in" at bounding box center [179, 176] width 47 height 19
